Goal: Check status: Check status

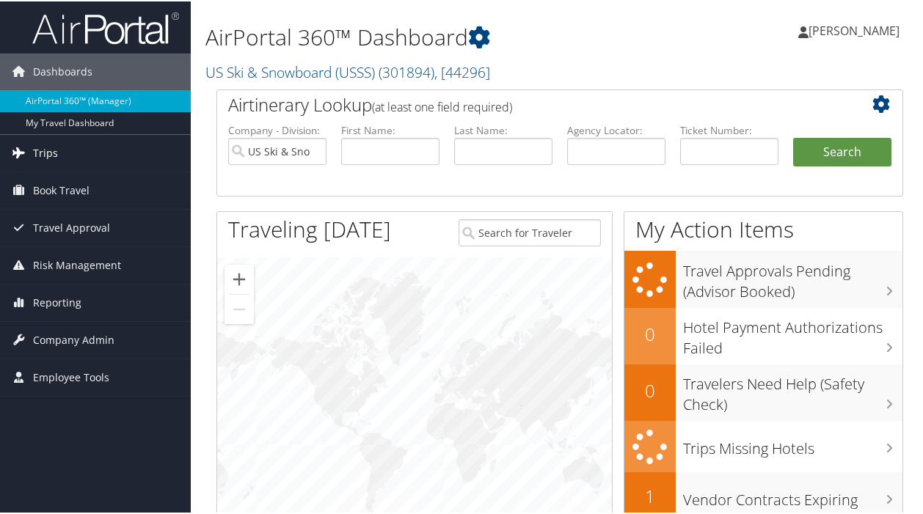
click at [35, 148] on span "Trips" at bounding box center [45, 152] width 25 height 37
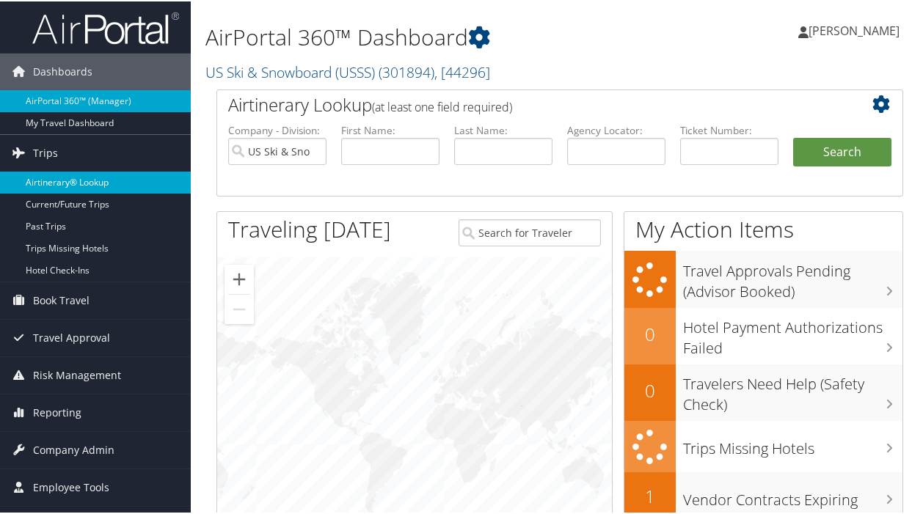
click at [59, 181] on link "Airtinerary® Lookup" at bounding box center [95, 181] width 191 height 22
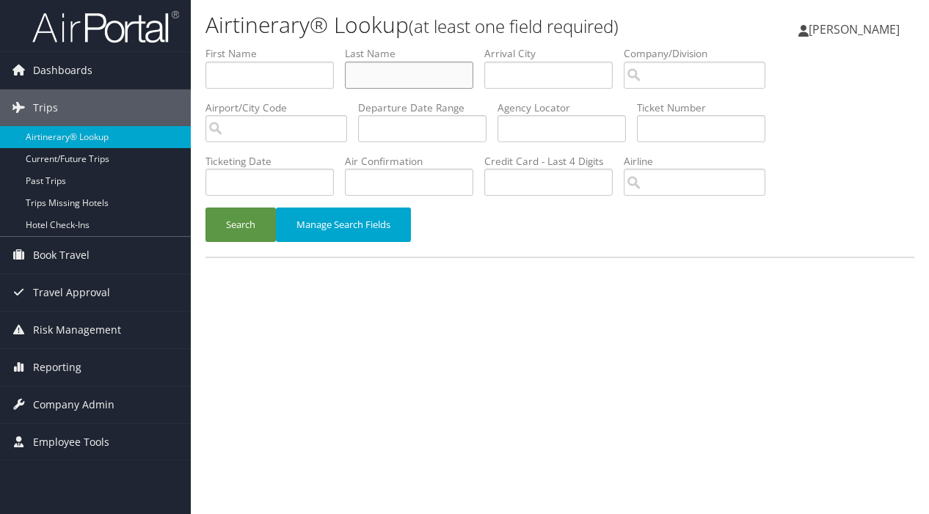
click at [367, 70] on input "text" at bounding box center [409, 75] width 128 height 27
type input "[PERSON_NAME]"
click at [249, 228] on button "Search" at bounding box center [240, 225] width 70 height 34
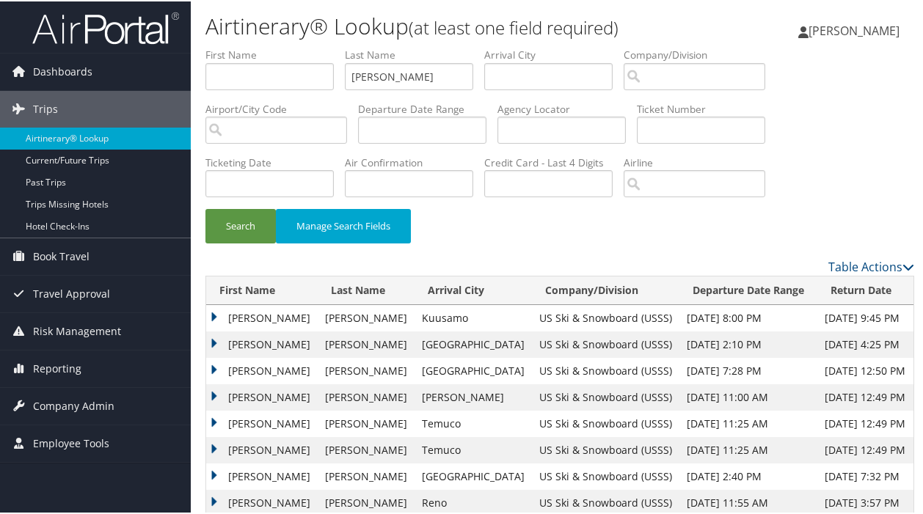
click at [213, 363] on td "[PERSON_NAME]" at bounding box center [261, 369] width 111 height 26
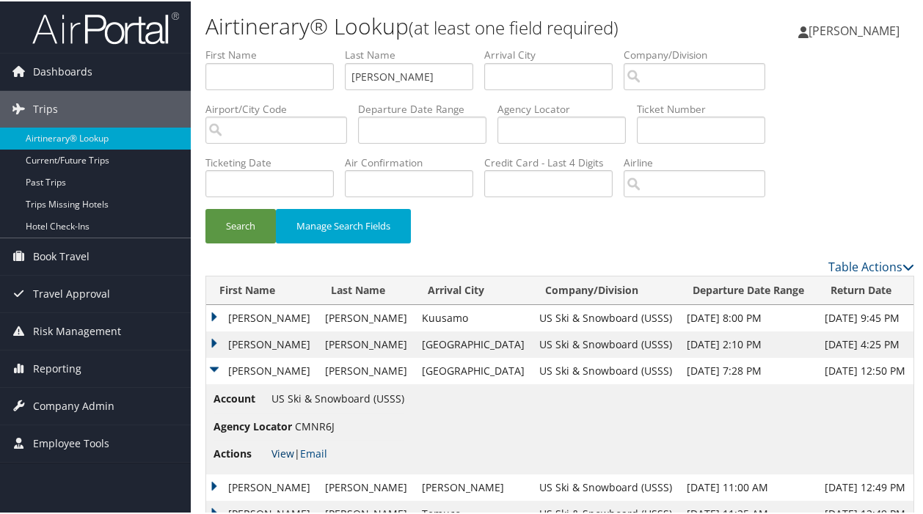
click at [279, 447] on link "View" at bounding box center [282, 452] width 23 height 14
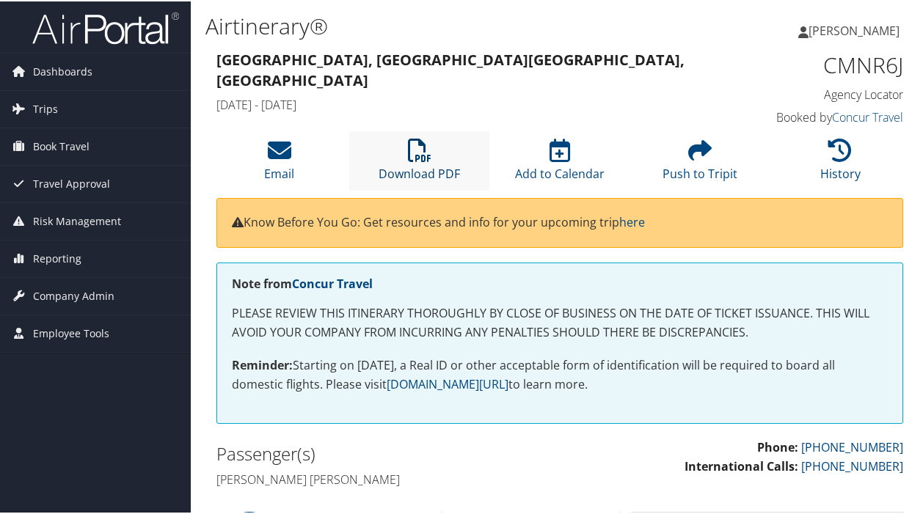
click at [415, 156] on icon at bounding box center [419, 148] width 23 height 23
